Goal: Task Accomplishment & Management: Manage account settings

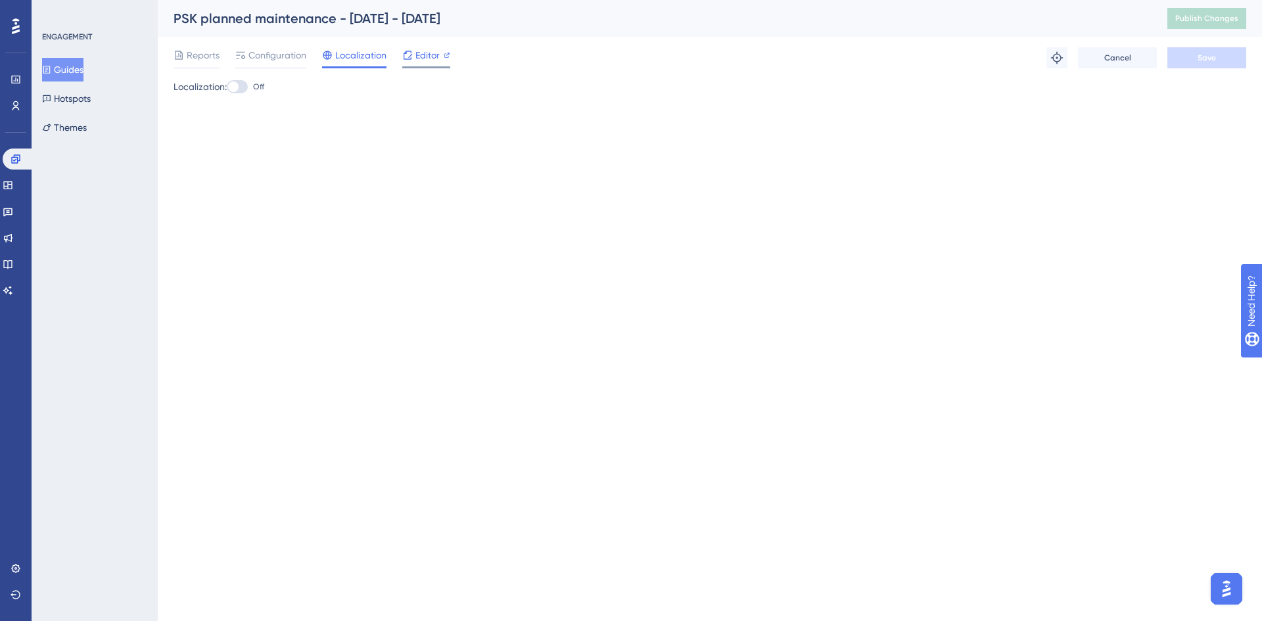
click at [436, 56] on span "Editor" at bounding box center [427, 55] width 24 height 16
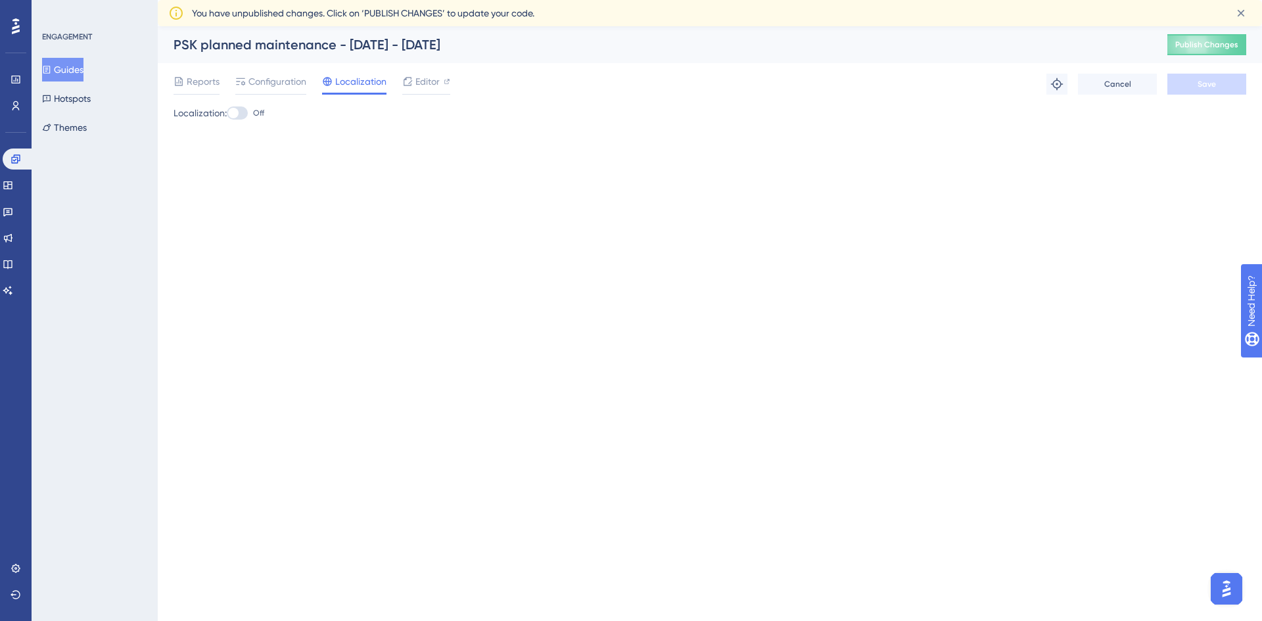
click at [245, 110] on div at bounding box center [237, 112] width 21 height 13
click at [227, 113] on input "Off" at bounding box center [226, 113] width 1 height 1
checkbox input "true"
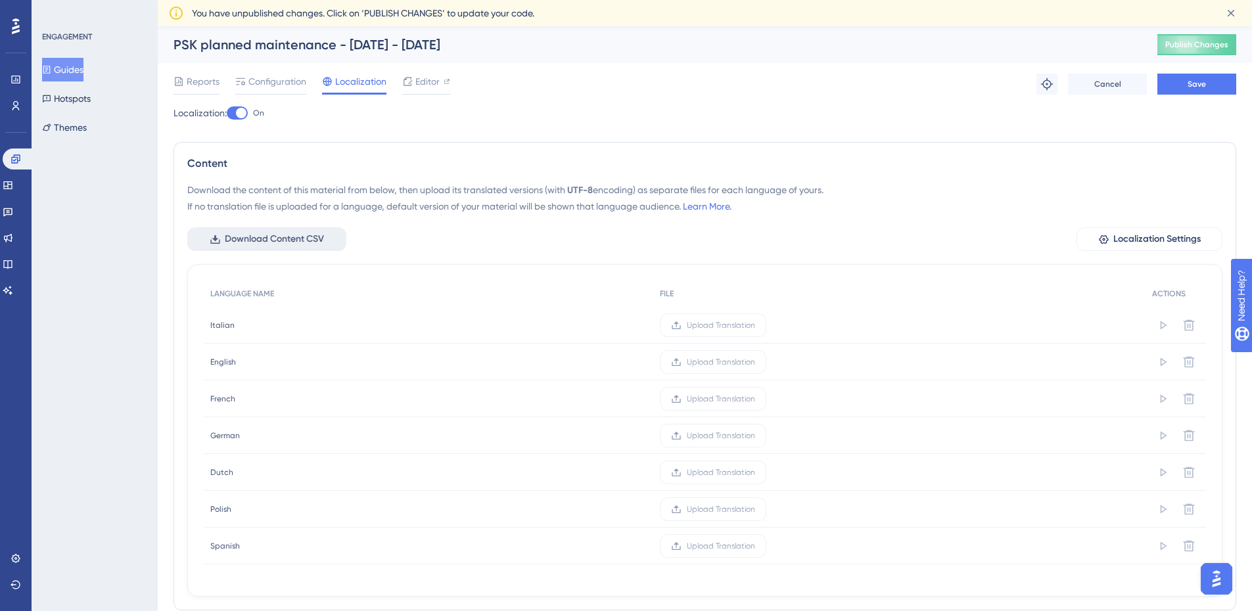
click at [319, 240] on span "Download Content CSV" at bounding box center [274, 239] width 99 height 16
click at [1206, 83] on span "Save" at bounding box center [1197, 84] width 18 height 11
click at [715, 329] on span "Upload Translation" at bounding box center [721, 325] width 68 height 11
click at [755, 325] on input "Upload Translation" at bounding box center [755, 325] width 0 height 0
click at [696, 395] on span "Upload Translation" at bounding box center [708, 399] width 68 height 11
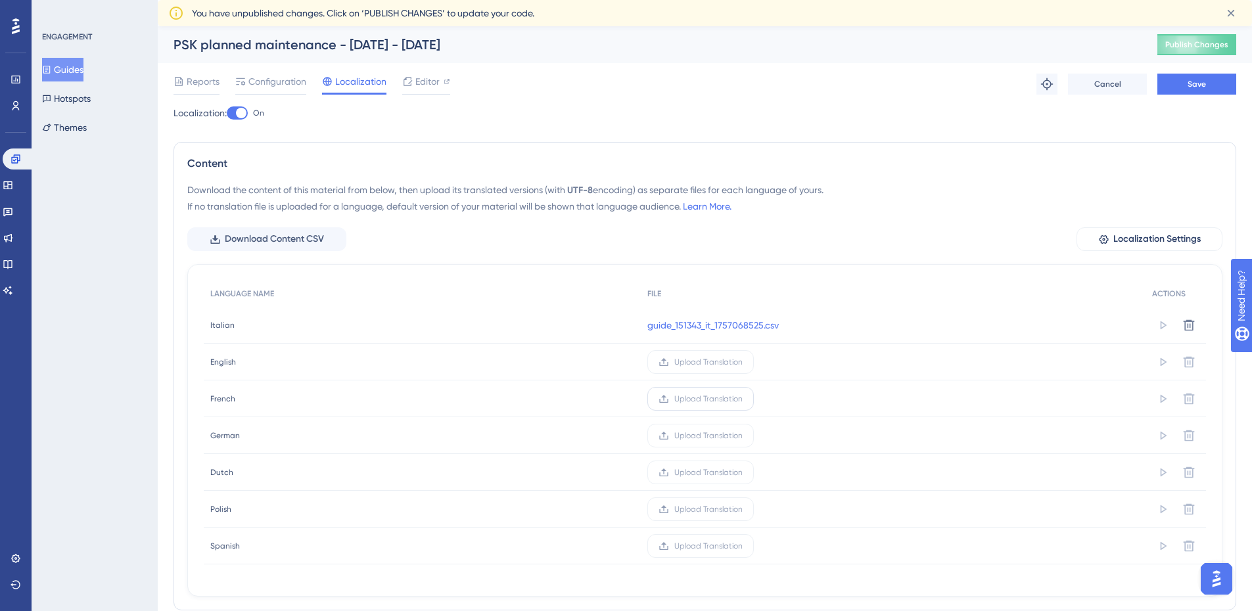
click at [743, 399] on input "Upload Translation" at bounding box center [743, 399] width 0 height 0
click at [716, 438] on span "Upload Translation" at bounding box center [708, 436] width 68 height 11
click at [743, 436] on input "Upload Translation" at bounding box center [743, 436] width 0 height 0
click at [692, 546] on span "Upload Translation" at bounding box center [706, 546] width 68 height 11
click at [741, 546] on input "Upload Translation" at bounding box center [741, 546] width 0 height 0
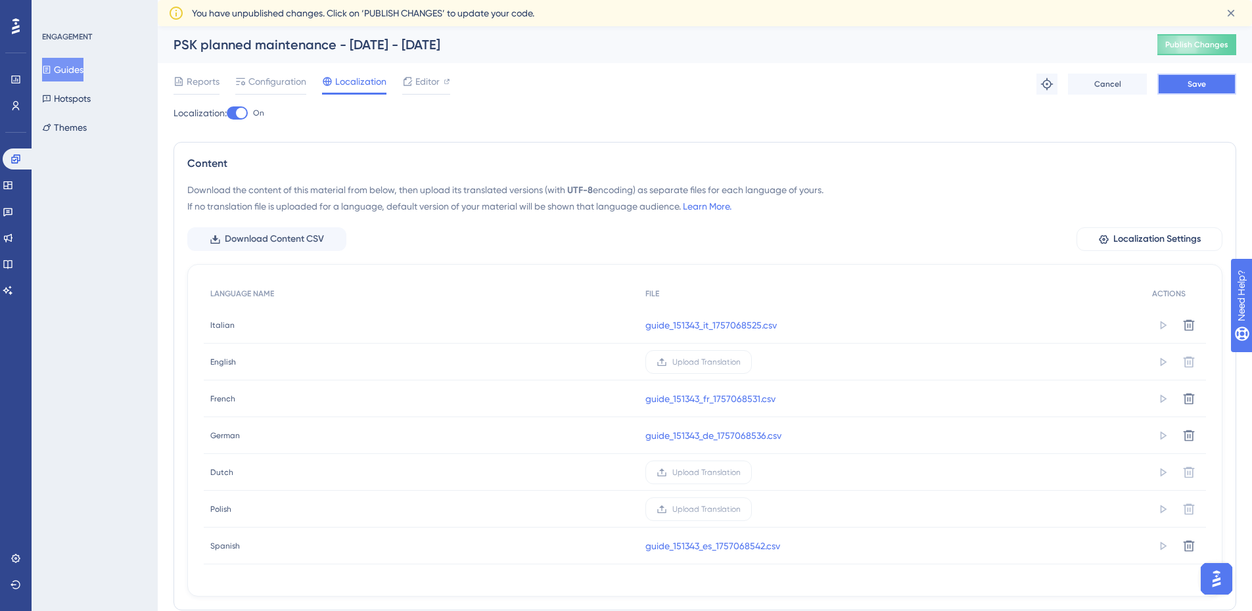
click at [1185, 90] on button "Save" at bounding box center [1197, 84] width 79 height 21
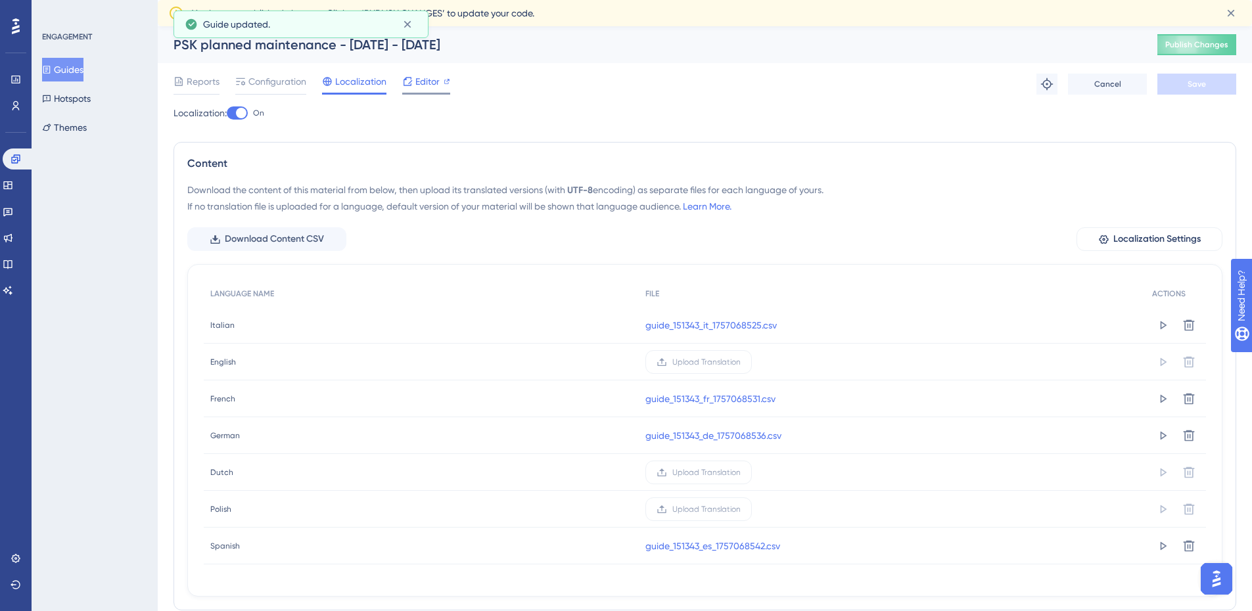
click at [440, 83] on div "Editor" at bounding box center [426, 82] width 48 height 16
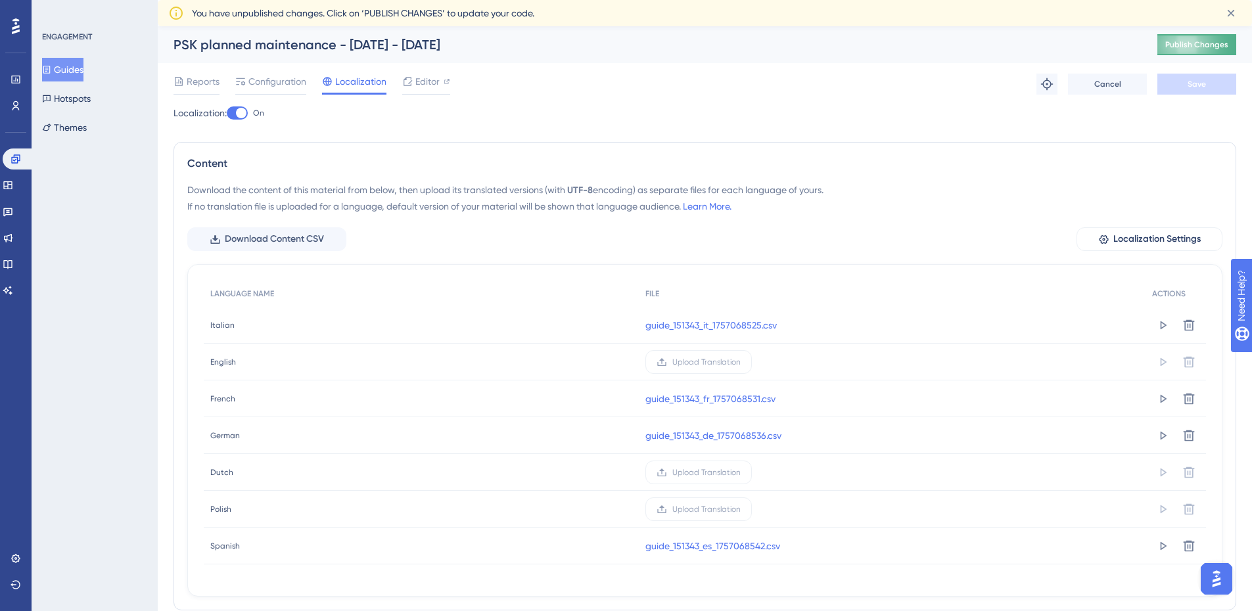
click at [1226, 46] on span "Publish Changes" at bounding box center [1196, 44] width 63 height 11
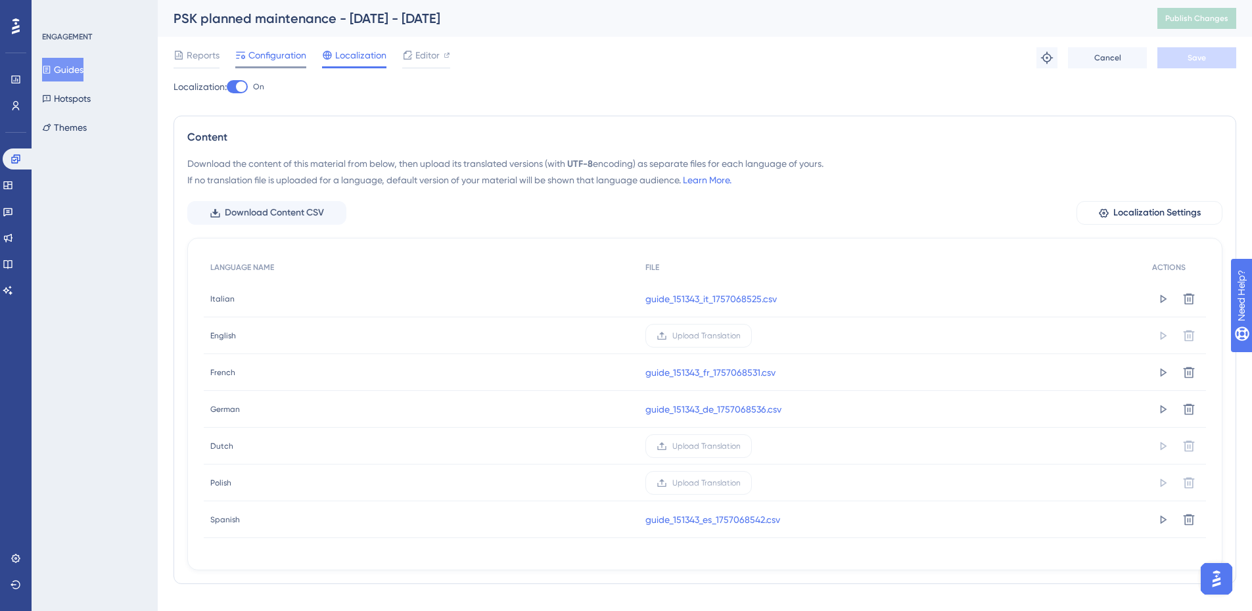
click at [289, 59] on span "Configuration" at bounding box center [277, 55] width 58 height 16
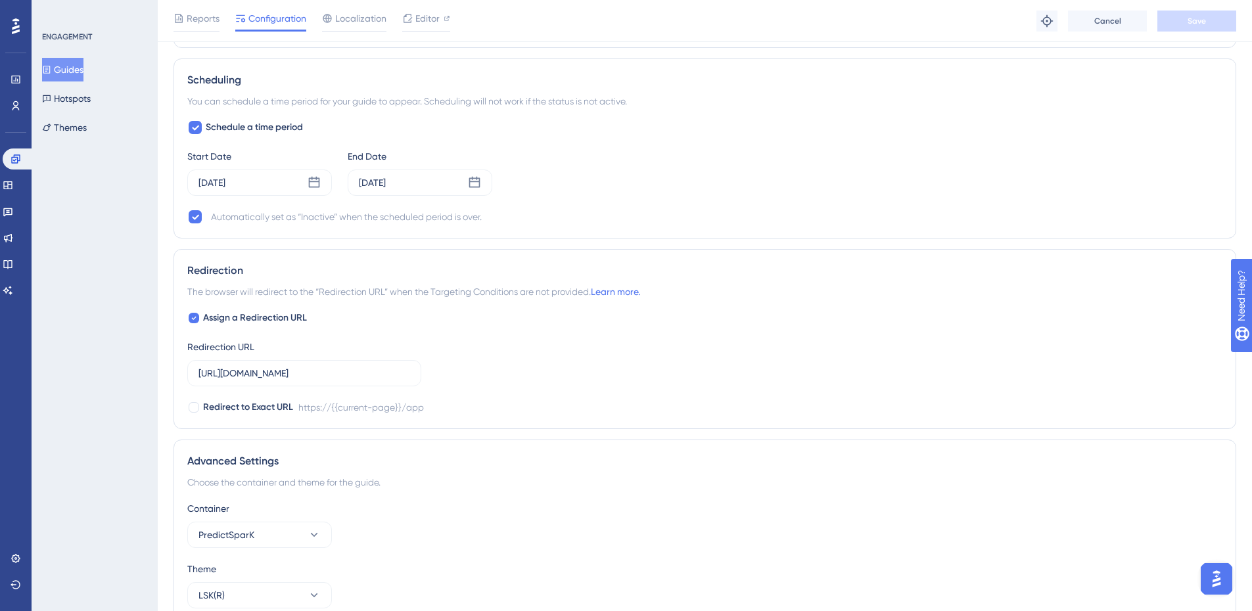
scroll to position [948, 0]
click at [73, 49] on div "ENGAGEMENT Guides Hotspots Themes" at bounding box center [95, 86] width 106 height 108
click at [73, 69] on button "Guides" at bounding box center [62, 70] width 41 height 24
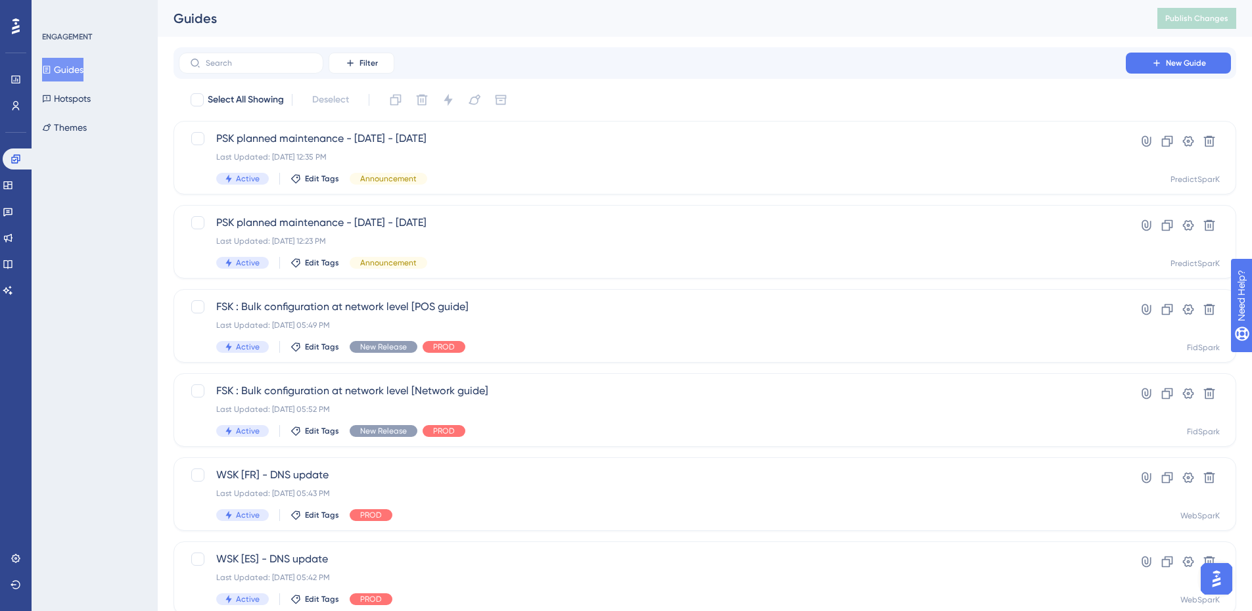
scroll to position [0, 10]
click at [1183, 228] on icon at bounding box center [1188, 225] width 11 height 11
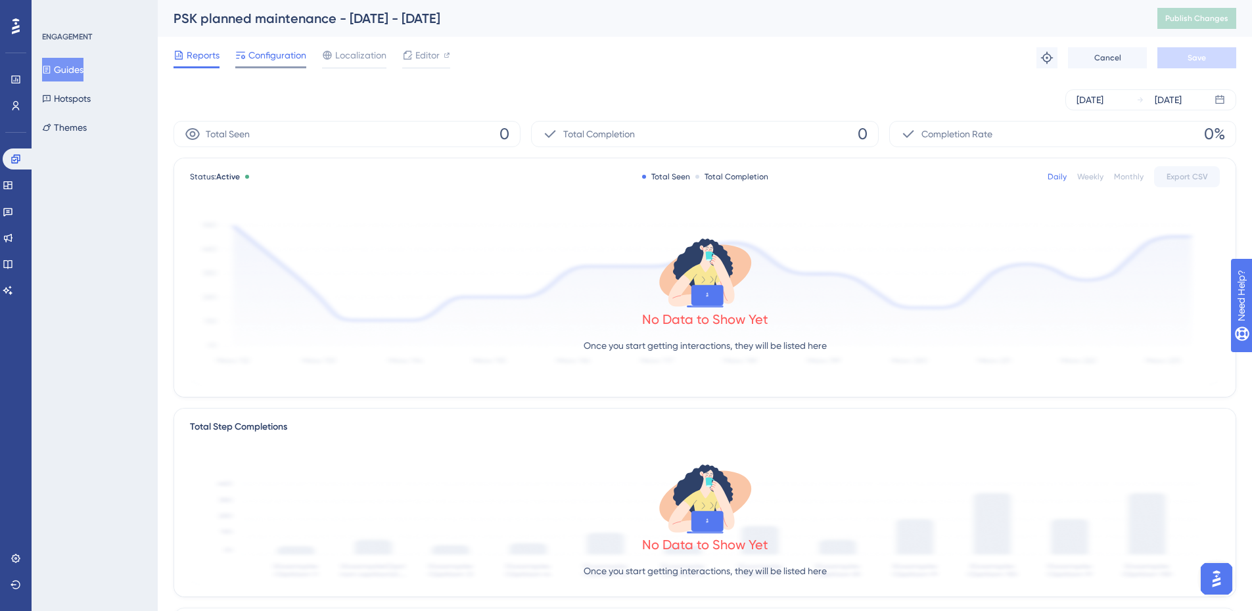
click at [268, 59] on span "Configuration" at bounding box center [277, 55] width 58 height 16
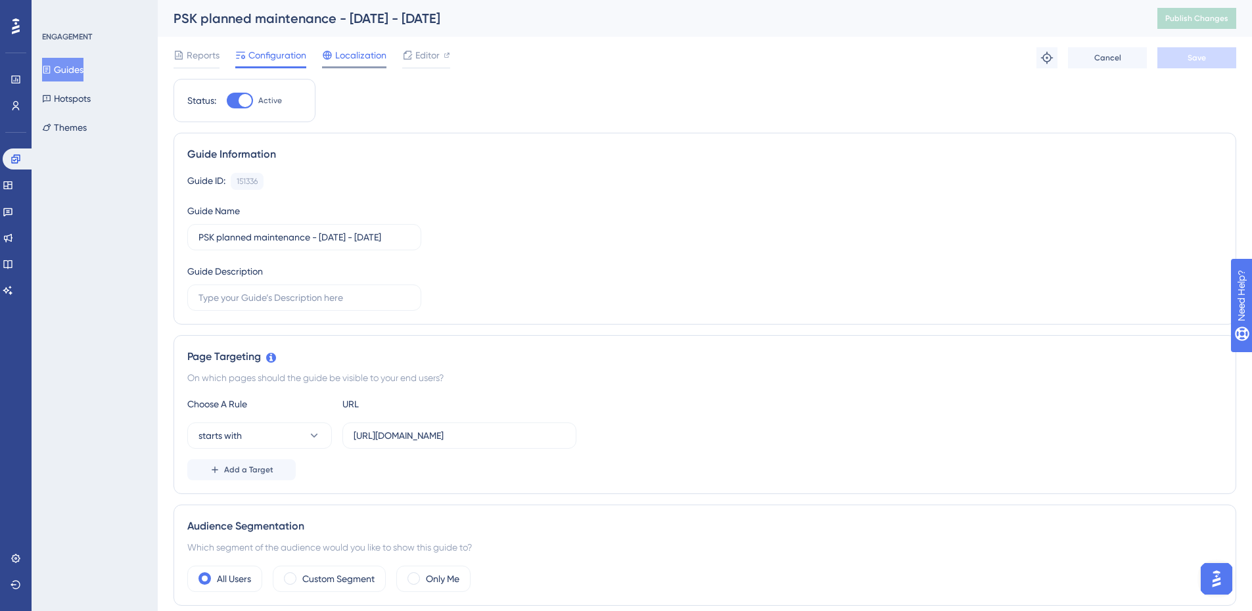
click at [346, 59] on span "Localization" at bounding box center [360, 55] width 51 height 16
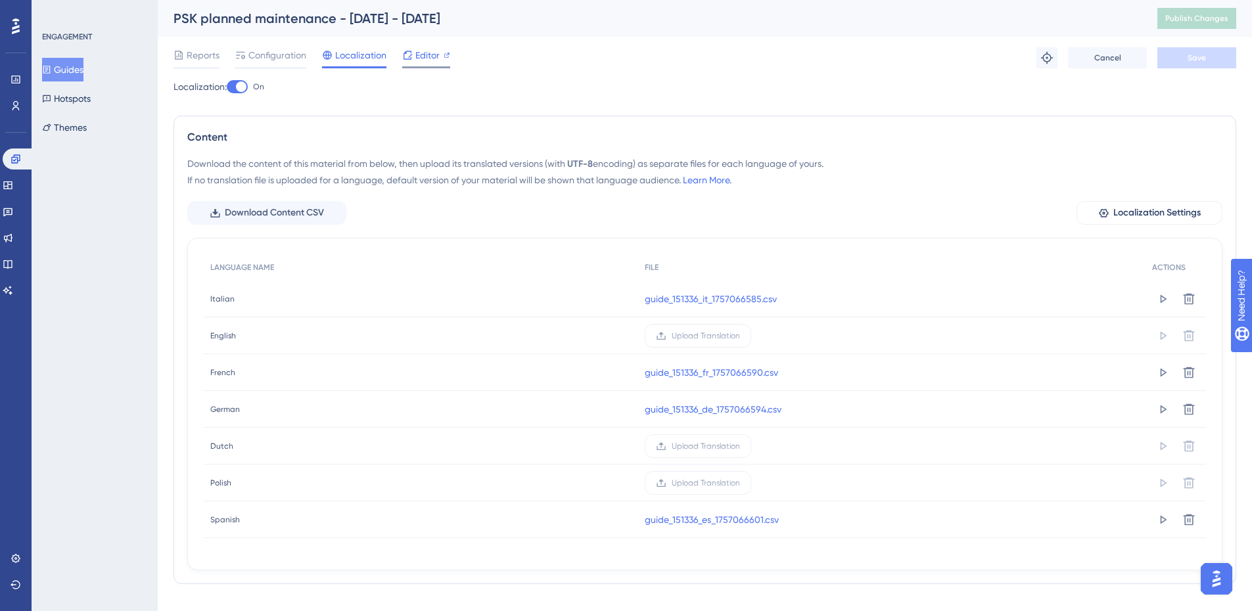
click at [429, 53] on span "Editor" at bounding box center [427, 55] width 24 height 16
click at [81, 71] on button "Guides" at bounding box center [62, 70] width 41 height 24
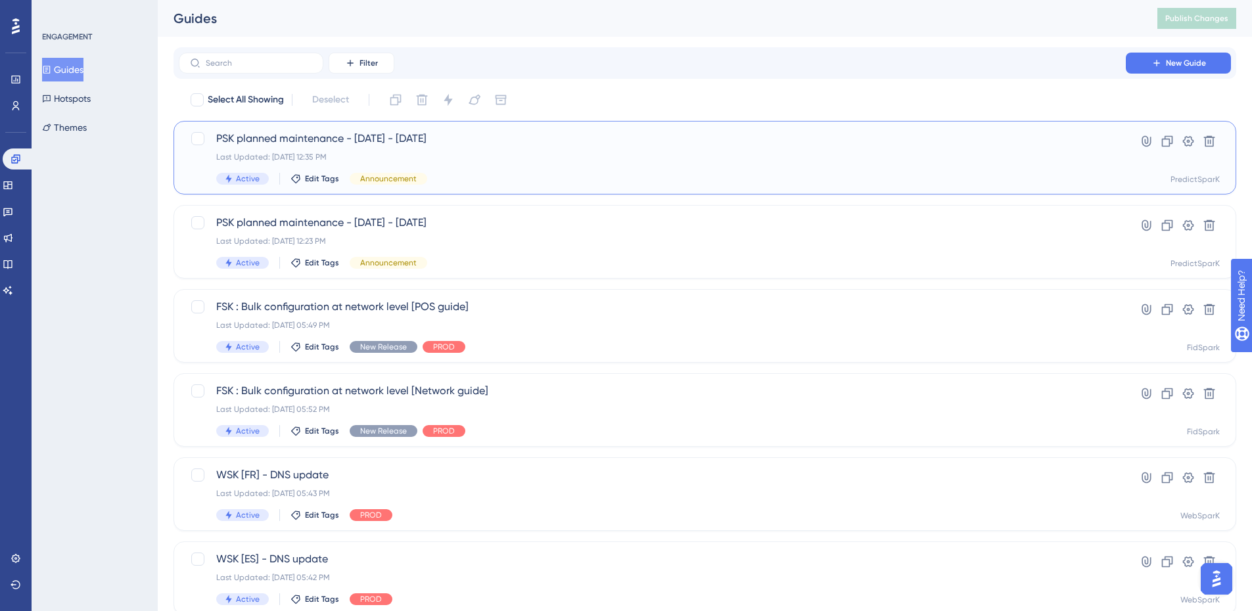
click at [289, 133] on span "PSK planned maintenance - Today - 8 Sep 2025" at bounding box center [652, 139] width 872 height 16
